Goal: Transaction & Acquisition: Purchase product/service

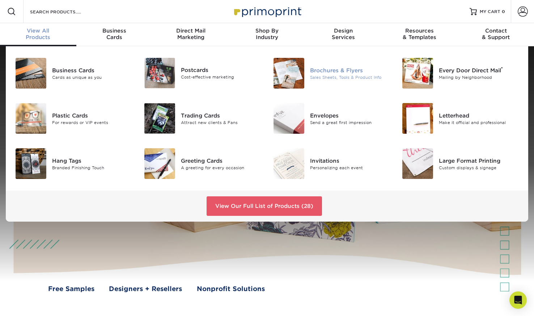
click at [291, 73] on img at bounding box center [288, 73] width 31 height 31
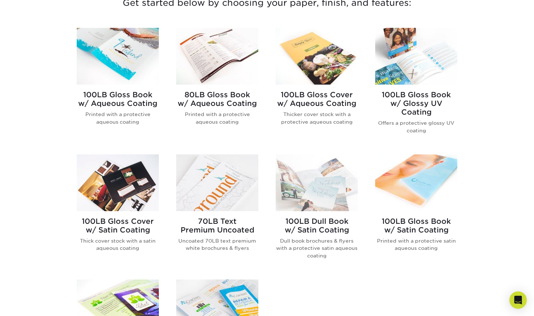
scroll to position [254, 0]
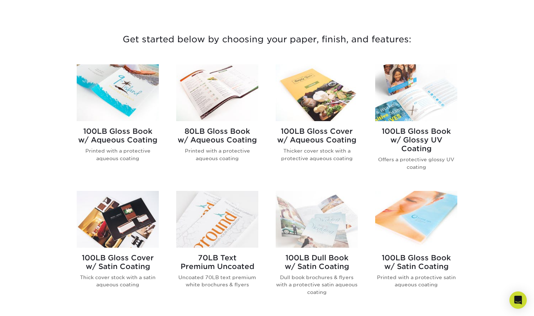
click at [222, 136] on h2 "80LB Gloss Book w/ Aqueous Coating" at bounding box center [217, 135] width 82 height 17
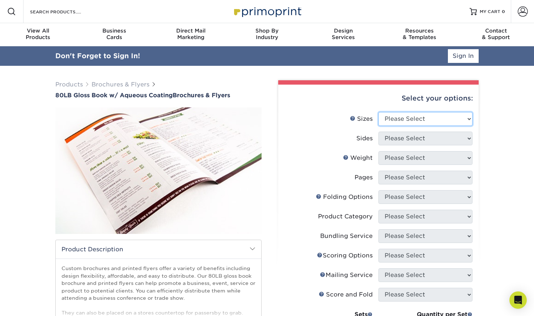
click at [394, 116] on select "Please Select 3.67" x 8.5" 3.67" x 8.5" 4" x 6" 4" x 8.5" 4" x 9" 4" x 11" 4" x…" at bounding box center [425, 119] width 94 height 14
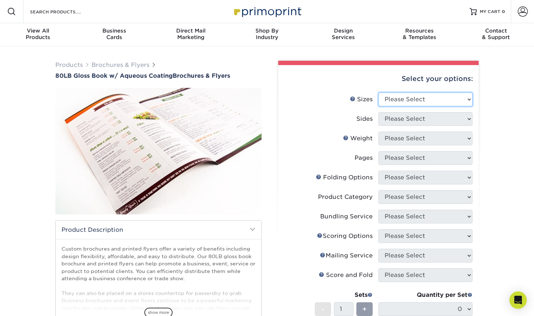
select select "8.50x11.00"
click at [378, 93] on select "Please Select 3.67" x 8.5" 3.67" x 8.5" 4" x 6" 4" x 8.5" 4" x 9" 4" x 11" 4" x…" at bounding box center [425, 100] width 94 height 14
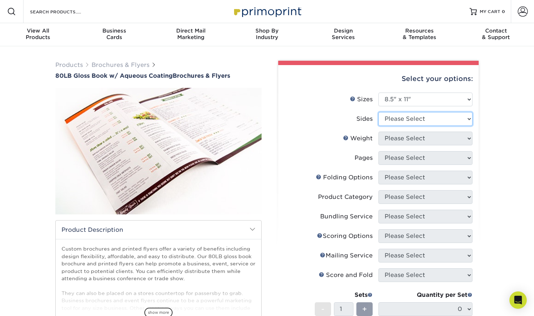
click at [399, 125] on select "Please Select Print Both Sides Print Front Only" at bounding box center [425, 119] width 94 height 14
select select "13abbda7-1d64-4f25-8bb2-c179b224825d"
click at [378, 112] on select "Please Select Print Both Sides Print Front Only" at bounding box center [425, 119] width 94 height 14
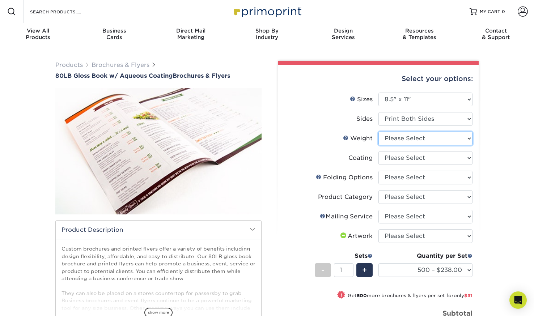
click at [398, 140] on select "Please Select 80LB" at bounding box center [425, 139] width 94 height 14
click at [378, 132] on select "Please Select 80LB" at bounding box center [425, 139] width 94 height 14
click at [403, 105] on select "Please Select 3.67" x 8.5" 3.67" x 8.5" 4" x 6" 4" x 8.5" 4" x 9" 4" x 11" 4" x…" at bounding box center [425, 100] width 94 height 14
select select "11.00x17.00"
click at [378, 93] on select "Please Select 3.67" x 8.5" 3.67" x 8.5" 4" x 6" 4" x 8.5" 4" x 9" 4" x 11" 4" x…" at bounding box center [425, 100] width 94 height 14
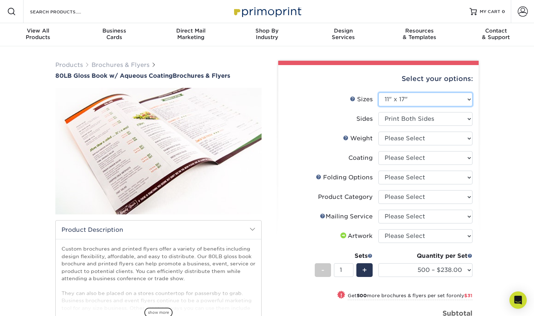
select select "-1"
